Goal: Task Accomplishment & Management: Manage account settings

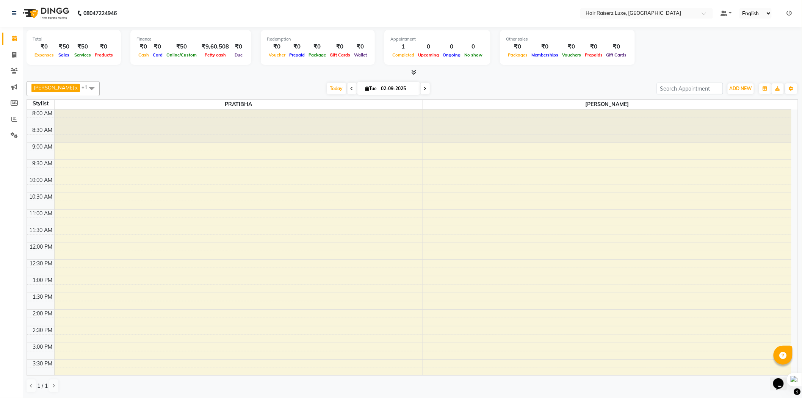
scroll to position [169, 0]
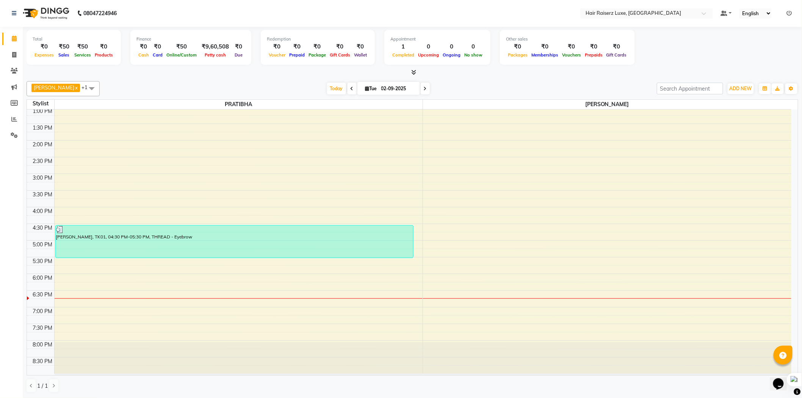
click at [456, 298] on div at bounding box center [607, 298] width 369 height 0
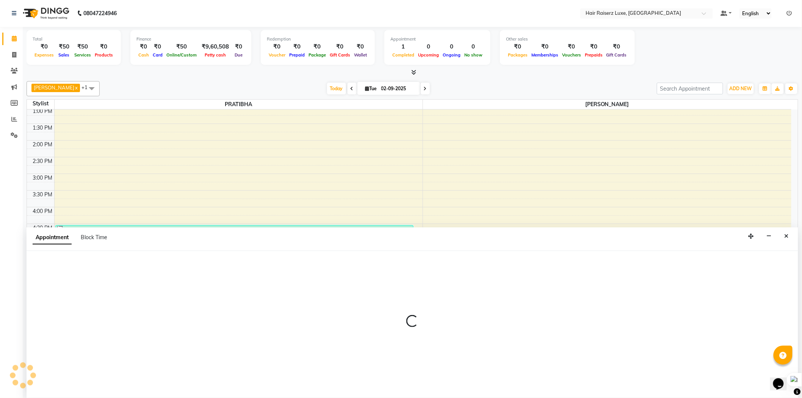
select select "84397"
select select "1110"
select select "tentative"
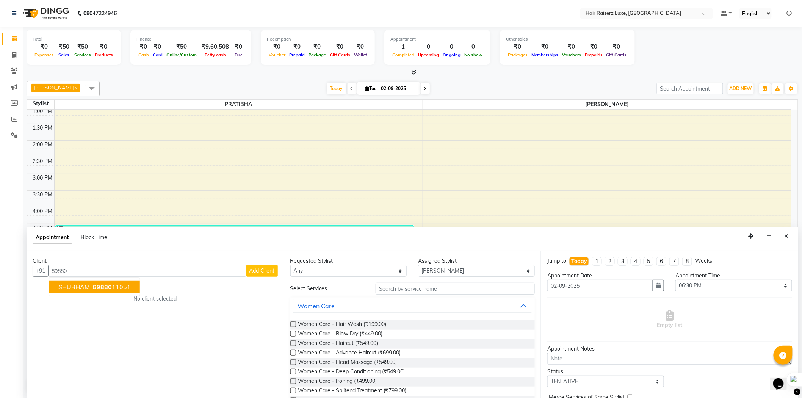
click at [107, 283] on span "89880" at bounding box center [102, 287] width 19 height 8
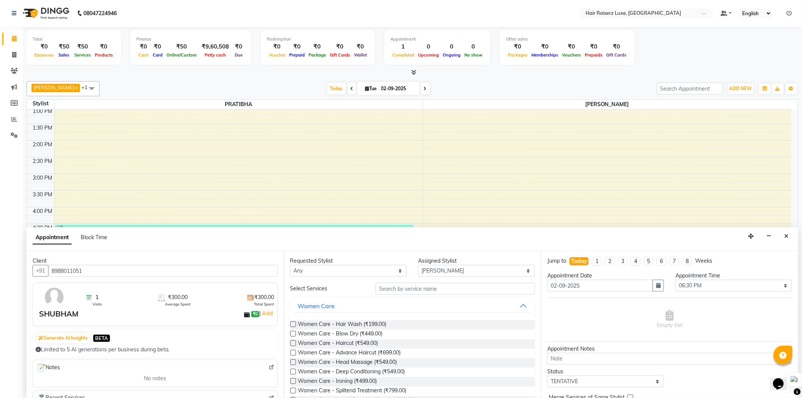
type input "8988011051"
click at [399, 287] on input "text" at bounding box center [455, 289] width 159 height 12
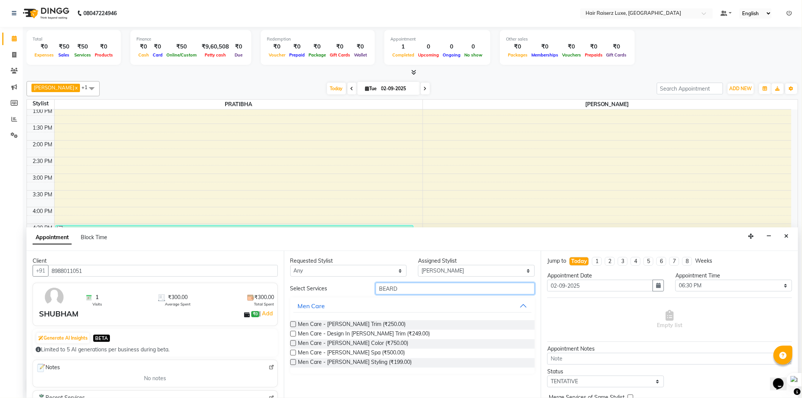
type input "BEARD"
click at [293, 324] on label at bounding box center [293, 325] width 6 height 6
click at [293, 324] on input "checkbox" at bounding box center [292, 325] width 5 height 5
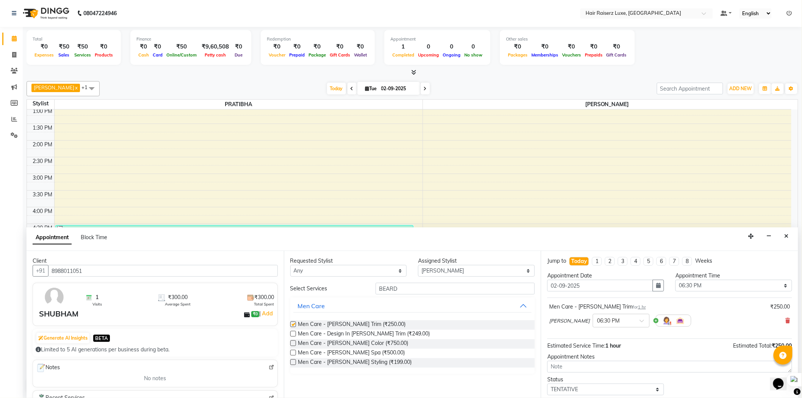
checkbox input "false"
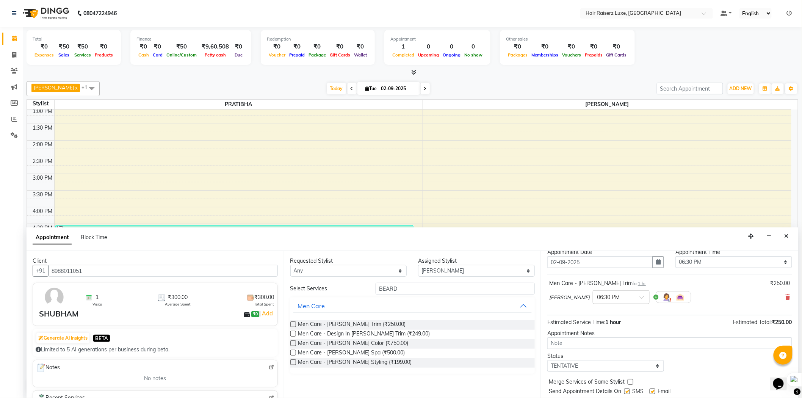
scroll to position [45, 0]
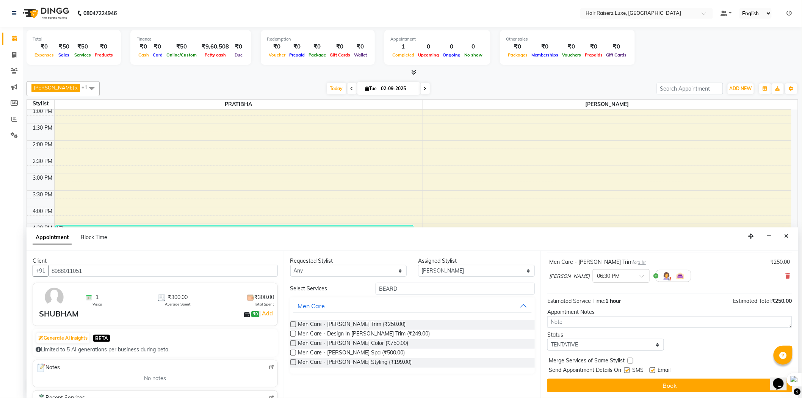
click at [651, 365] on div "Merge Services of Same Stylist" at bounding box center [670, 361] width 245 height 9
click at [653, 370] on label at bounding box center [653, 370] width 6 height 6
click at [653, 370] on input "checkbox" at bounding box center [652, 371] width 5 height 5
checkbox input "false"
click at [630, 369] on label at bounding box center [628, 370] width 6 height 6
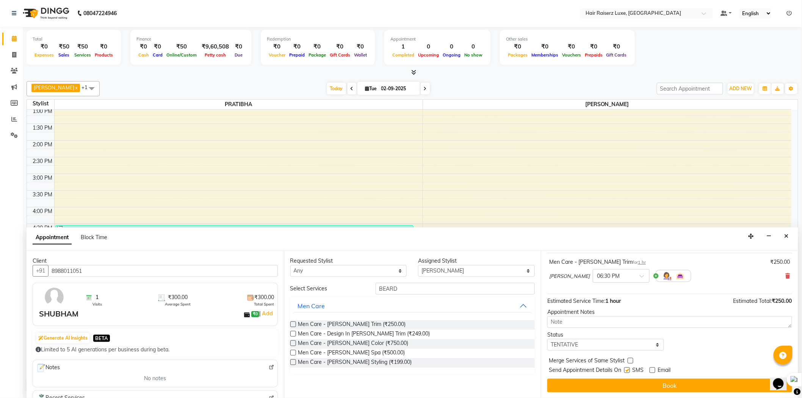
click at [629, 369] on input "checkbox" at bounding box center [627, 371] width 5 height 5
checkbox input "false"
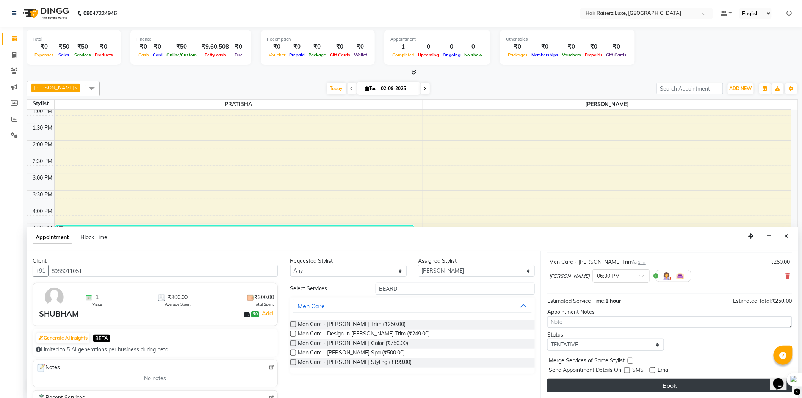
click at [635, 388] on button "Book" at bounding box center [670, 386] width 245 height 14
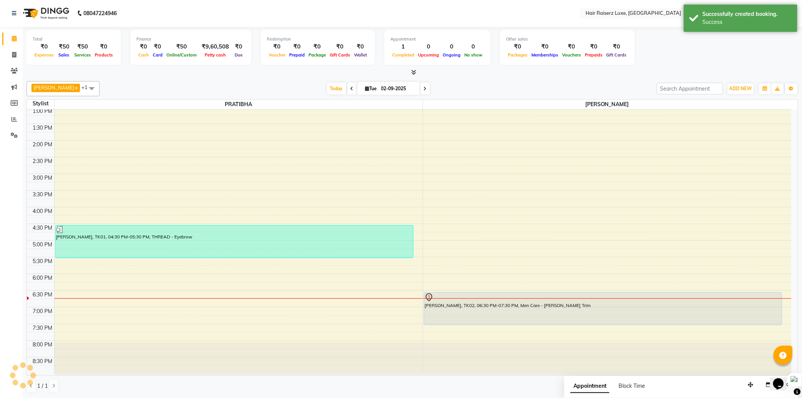
scroll to position [0, 0]
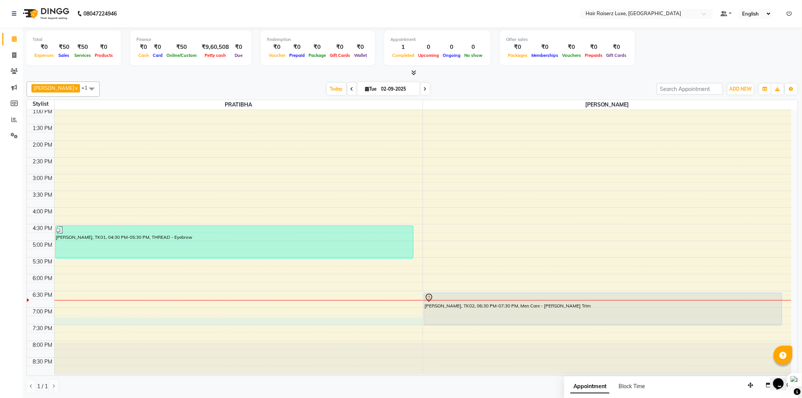
click at [327, 322] on div "8:00 AM 8:30 AM 9:00 AM 9:30 AM 10:00 AM 10:30 AM 11:00 AM 11:30 AM 12:00 PM 12…" at bounding box center [409, 157] width 765 height 433
select select "65234"
select select "tentative"
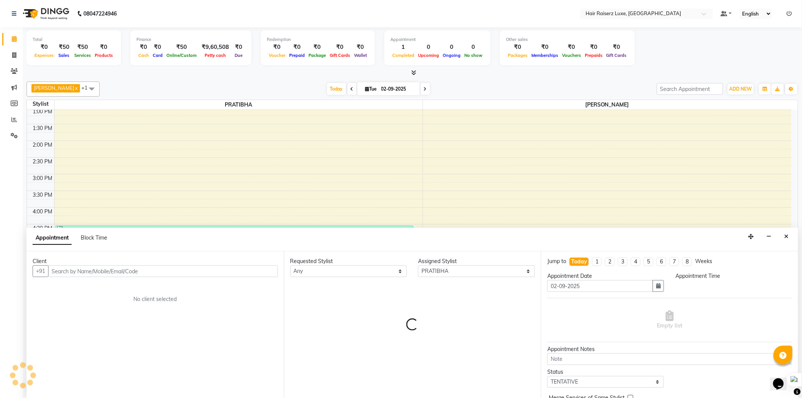
scroll to position [0, 0]
select select "1155"
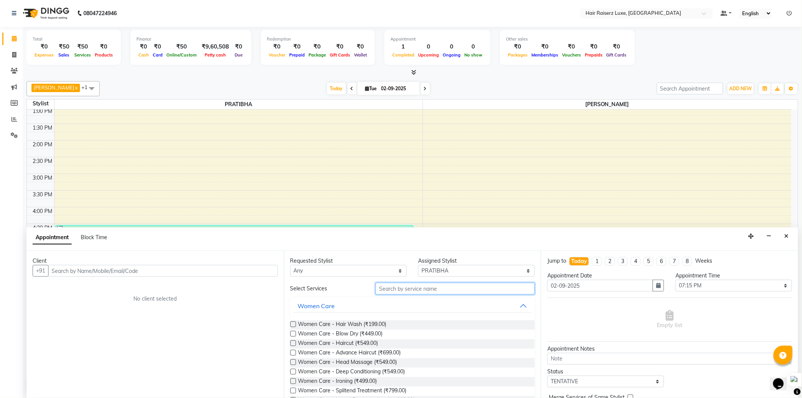
click at [411, 289] on input "text" at bounding box center [455, 289] width 159 height 12
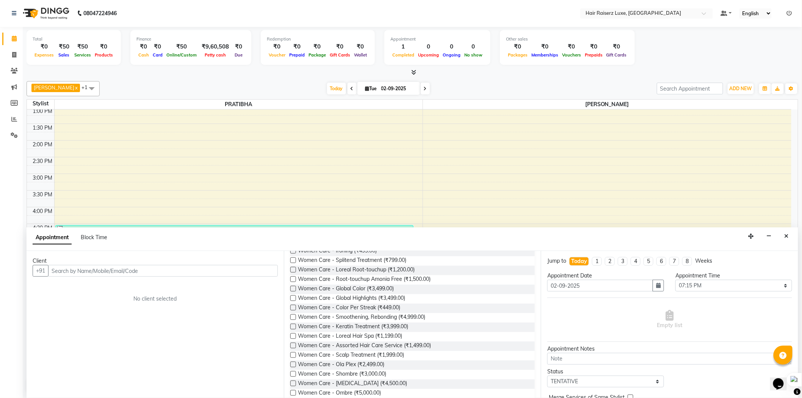
scroll to position [210, 0]
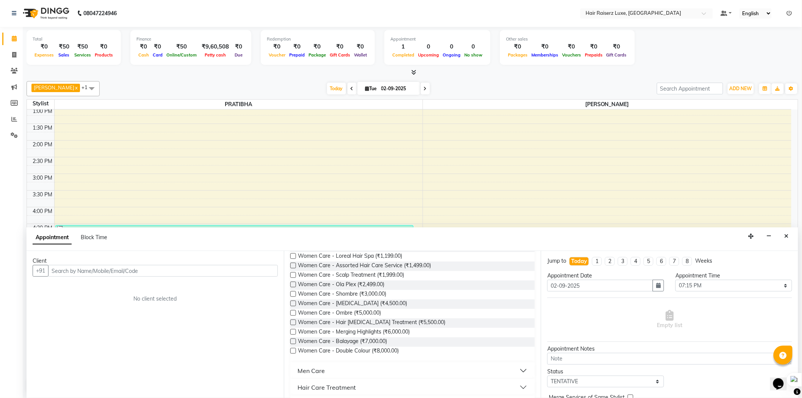
click at [356, 366] on button "Men Care" at bounding box center [412, 371] width 239 height 14
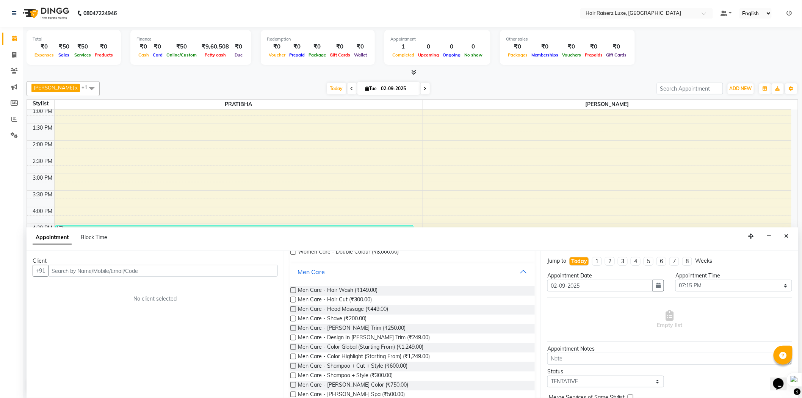
scroll to position [295, 0]
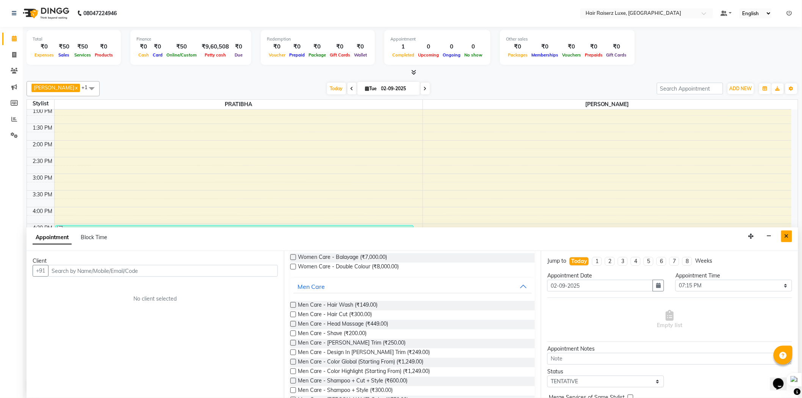
click at [782, 232] on button "Close" at bounding box center [786, 237] width 11 height 12
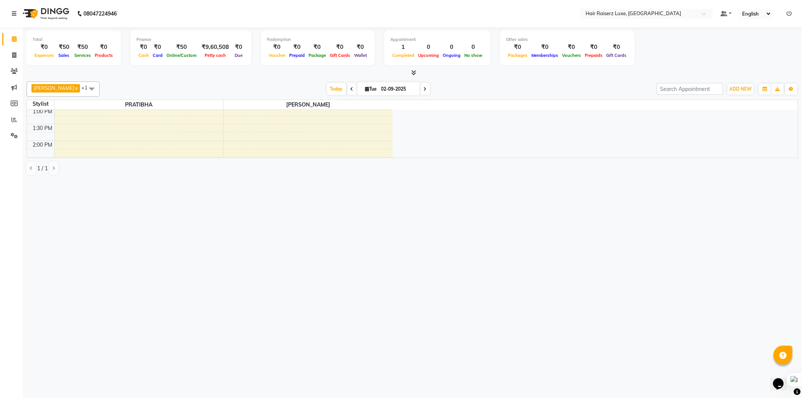
scroll to position [0, 0]
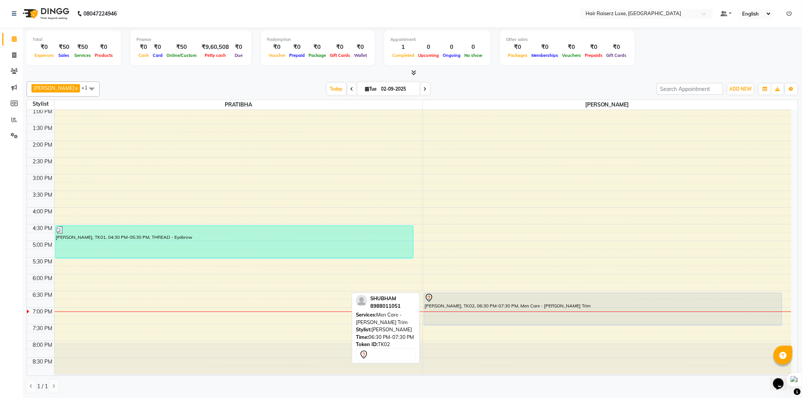
click at [642, 308] on div "[PERSON_NAME], TK02, 06:30 PM-07:30 PM, Men Care - [PERSON_NAME] Trim" at bounding box center [603, 309] width 358 height 32
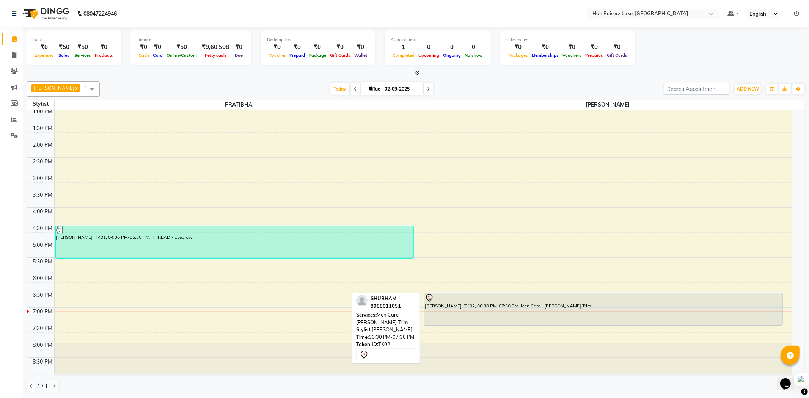
select select "7"
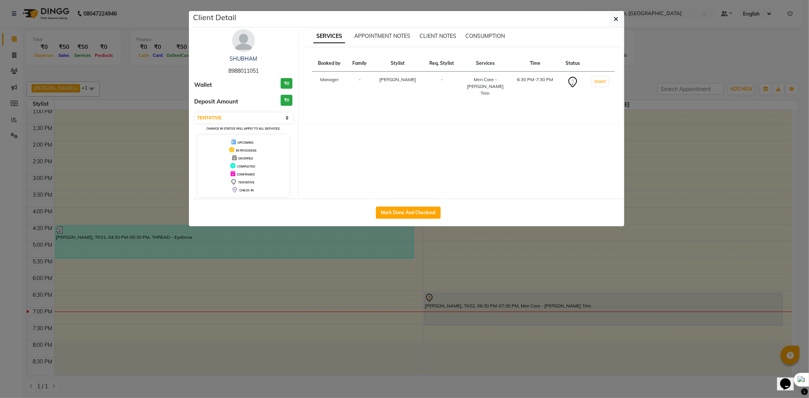
click at [401, 206] on div "Mark Done And Checkout" at bounding box center [409, 213] width 432 height 28
click at [405, 213] on button "Mark Done And Checkout" at bounding box center [408, 213] width 65 height 12
select select "service"
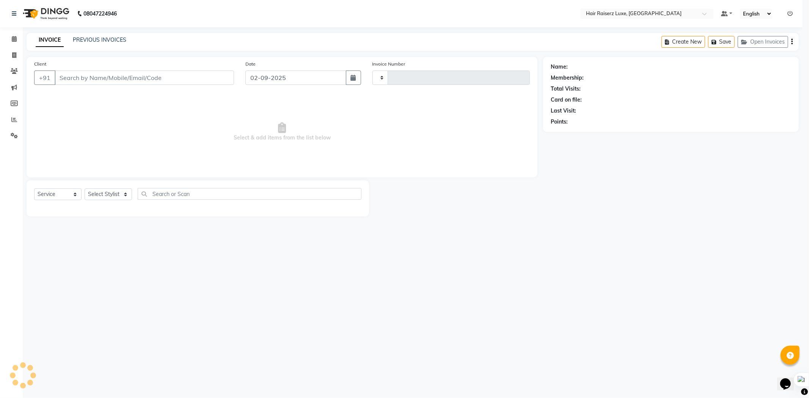
type input "1141"
select select "7418"
type input "8988011051"
select select "84397"
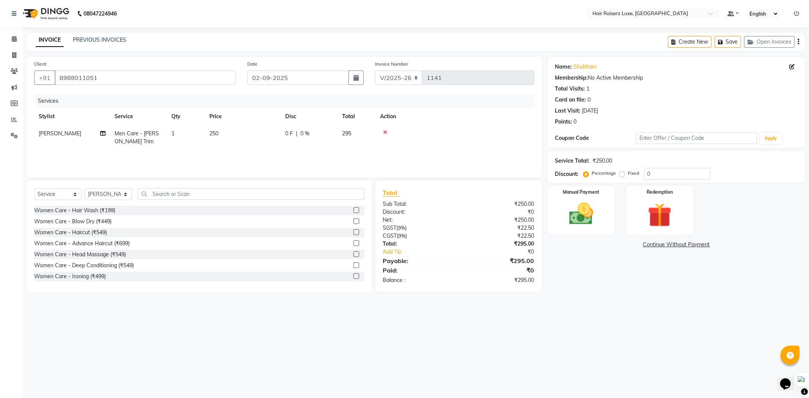
click at [628, 175] on label "Fixed" at bounding box center [633, 173] width 11 height 7
click at [623, 175] on input "Fixed" at bounding box center [623, 173] width 5 height 5
radio input "true"
click at [668, 175] on input "0" at bounding box center [677, 174] width 66 height 12
type input "045"
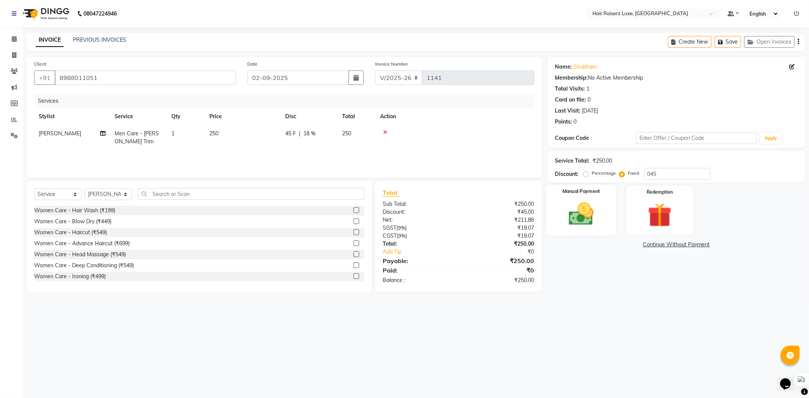
click at [592, 218] on img at bounding box center [581, 214] width 41 height 29
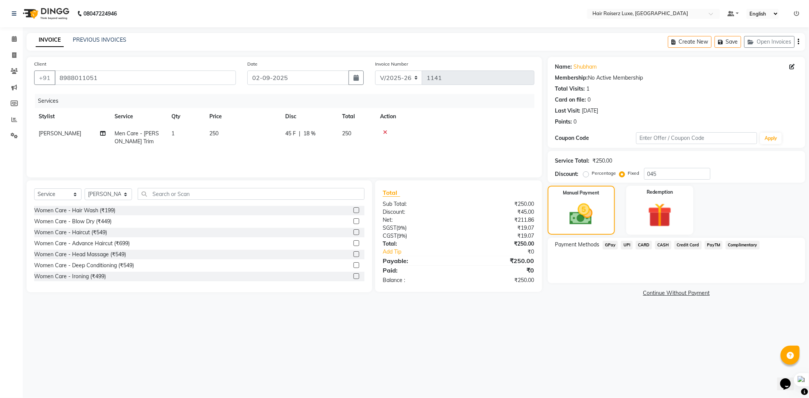
click at [626, 247] on span "UPI" at bounding box center [627, 245] width 12 height 9
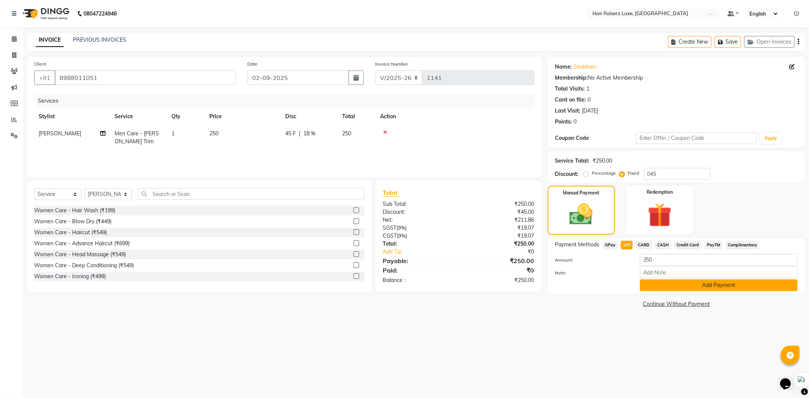
click at [650, 283] on button "Add Payment" at bounding box center [719, 285] width 158 height 12
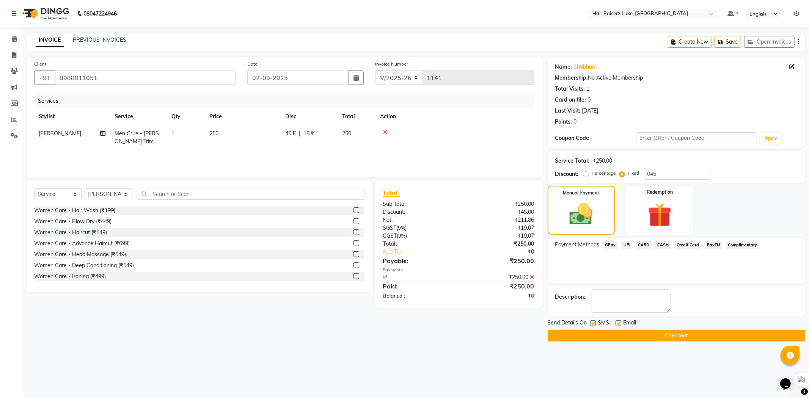
click at [641, 337] on button "Checkout" at bounding box center [676, 336] width 257 height 12
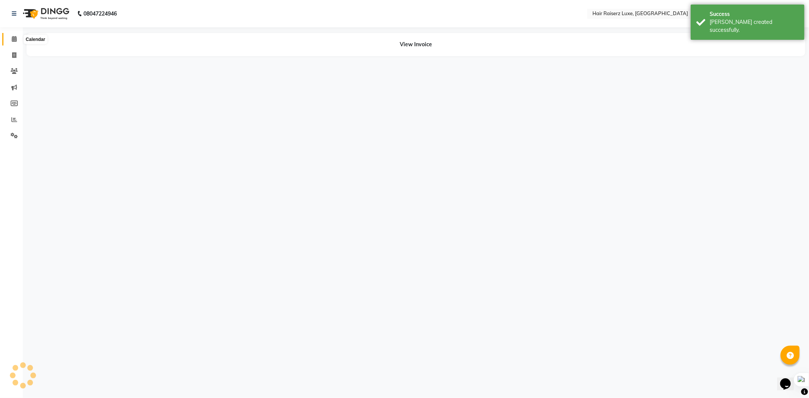
click at [13, 38] on icon at bounding box center [14, 39] width 5 height 6
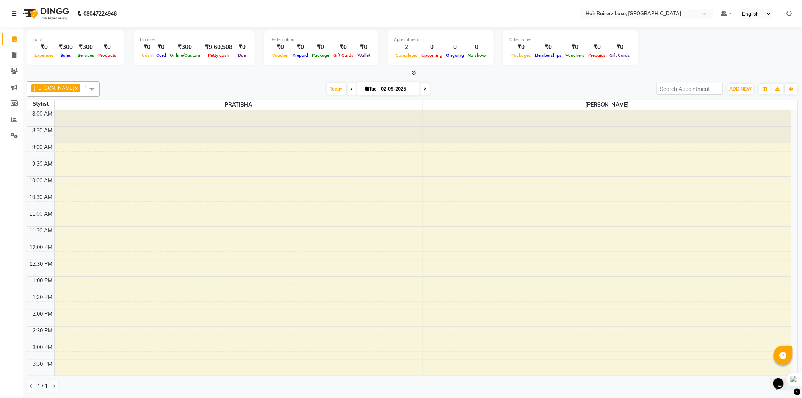
click at [84, 89] on span at bounding box center [91, 89] width 15 height 14
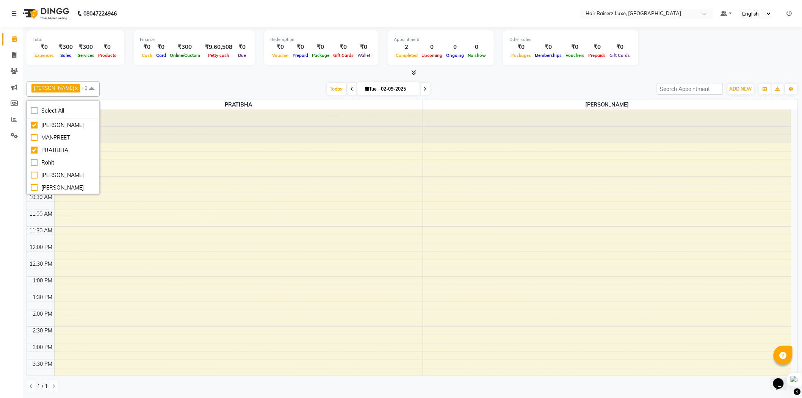
click at [84, 89] on span at bounding box center [91, 89] width 15 height 14
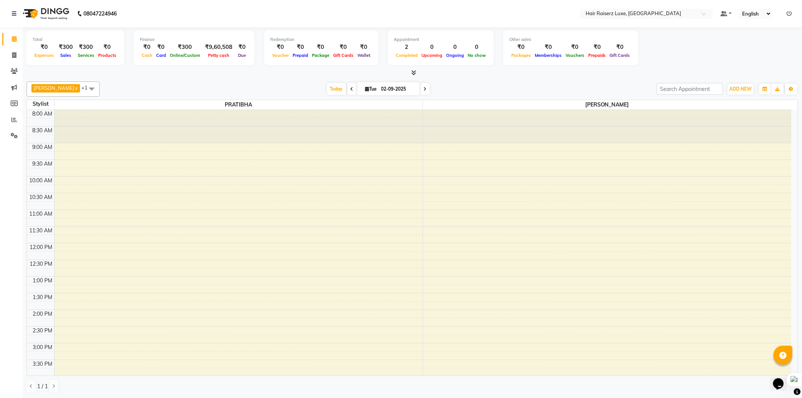
click at [413, 75] on icon at bounding box center [414, 73] width 5 height 6
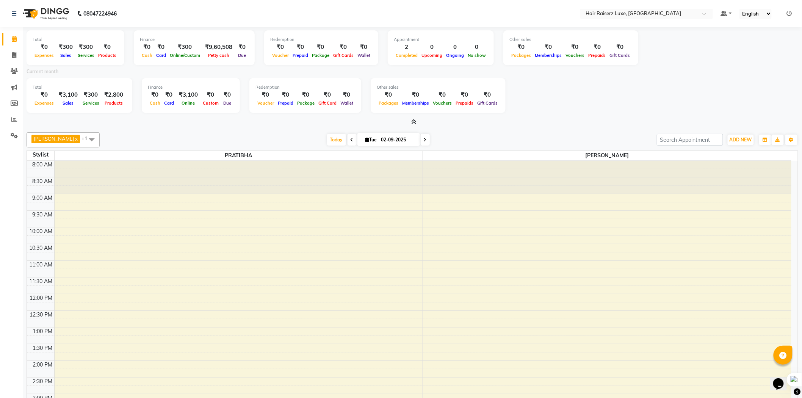
click at [415, 123] on icon at bounding box center [414, 122] width 5 height 6
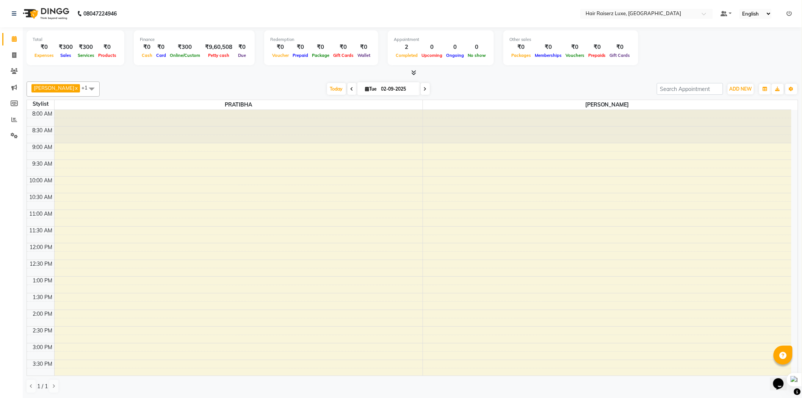
click at [421, 71] on div at bounding box center [413, 73] width 772 height 8
click at [419, 73] on div at bounding box center [413, 73] width 772 height 8
click at [415, 73] on icon at bounding box center [414, 73] width 5 height 6
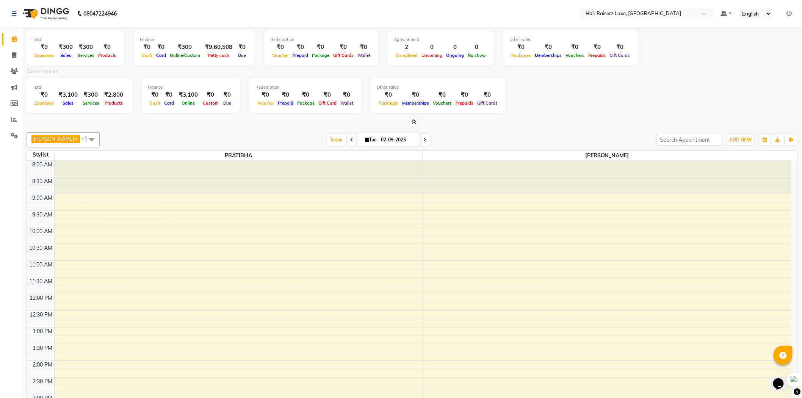
click at [416, 122] on icon at bounding box center [414, 122] width 5 height 6
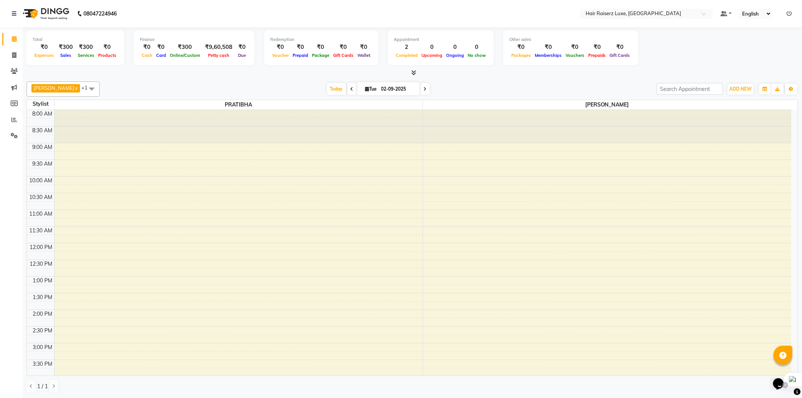
click at [786, 384] on icon at bounding box center [786, 385] width 4 height 4
click at [798, 349] on td "8:00 AM 8:30 AM 9:00 AM 9:30 AM 10:00 AM 10:30 AM 11:00 AM 11:30 AM 12:00 PM 12…" at bounding box center [413, 243] width 772 height 266
drag, startPoint x: 790, startPoint y: 261, endPoint x: 801, endPoint y: 285, distance: 26.8
click at [801, 285] on div "Total ₹0 Expenses ₹300 Sales ₹300 Services ₹0 Products Finance ₹0 Cash ₹0 Card …" at bounding box center [413, 212] width 780 height 371
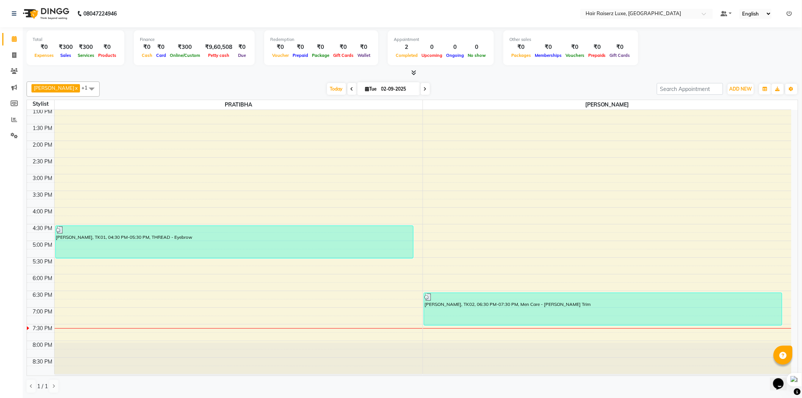
scroll to position [0, 0]
click at [410, 71] on span at bounding box center [413, 73] width 8 height 8
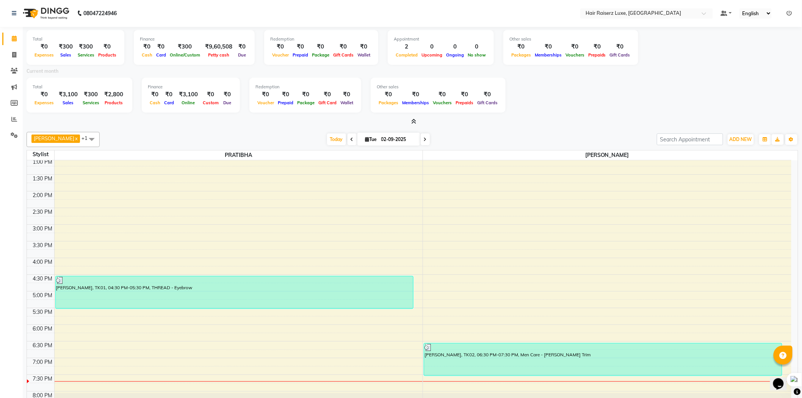
click at [416, 120] on div at bounding box center [413, 122] width 772 height 8
click at [414, 124] on span at bounding box center [413, 122] width 8 height 8
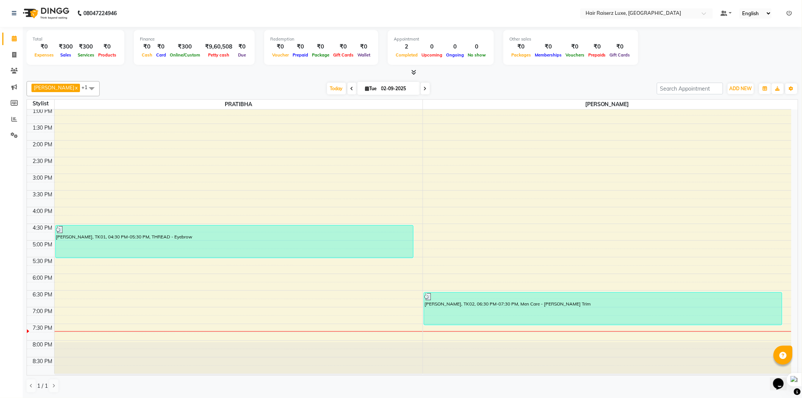
click at [413, 66] on div "Total ₹0 Expenses ₹300 Sales ₹300 Services ₹0 Products Finance ₹0 Cash ₹0 Card …" at bounding box center [413, 48] width 772 height 37
click at [414, 71] on icon at bounding box center [414, 72] width 5 height 6
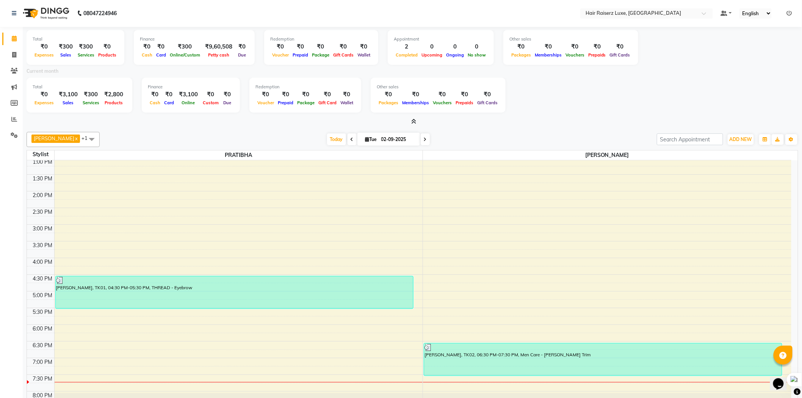
click at [414, 121] on icon at bounding box center [414, 122] width 5 height 6
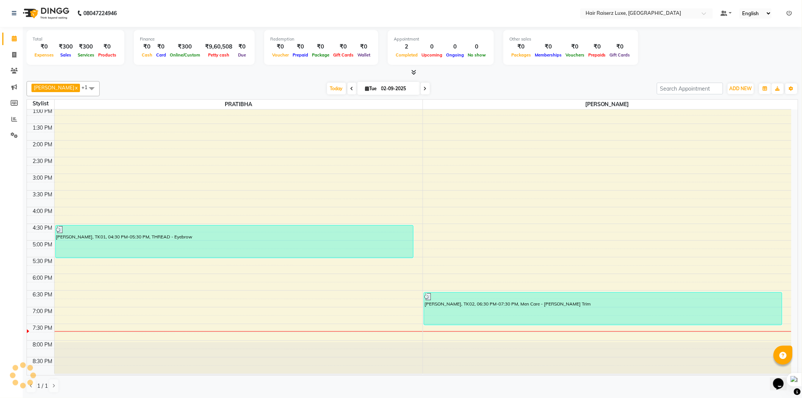
click at [413, 74] on icon at bounding box center [414, 72] width 5 height 6
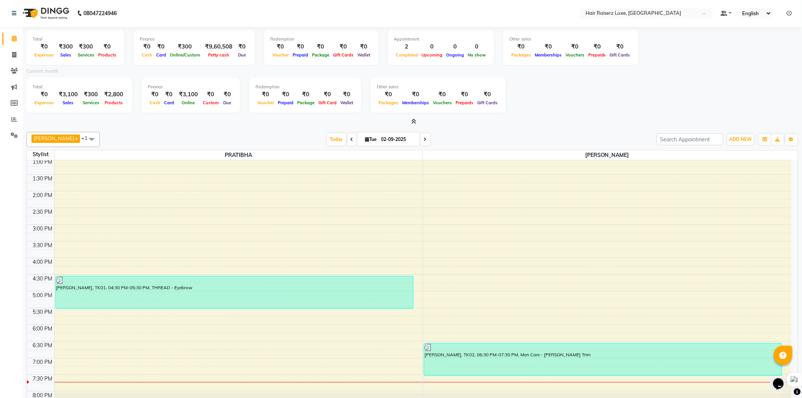
click at [417, 122] on div at bounding box center [413, 122] width 772 height 8
click at [412, 121] on icon at bounding box center [414, 122] width 5 height 6
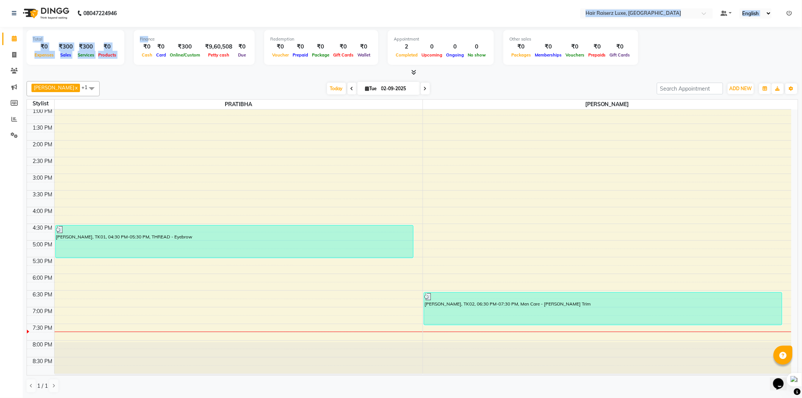
drag, startPoint x: 133, startPoint y: 33, endPoint x: 158, endPoint y: 0, distance: 41.2
click at [152, 8] on app-home "08047224946 Select Location × Hair Raiserz Luxe, Elysian Towers Default Panel M…" at bounding box center [401, 199] width 802 height 399
